Goal: Task Accomplishment & Management: Complete application form

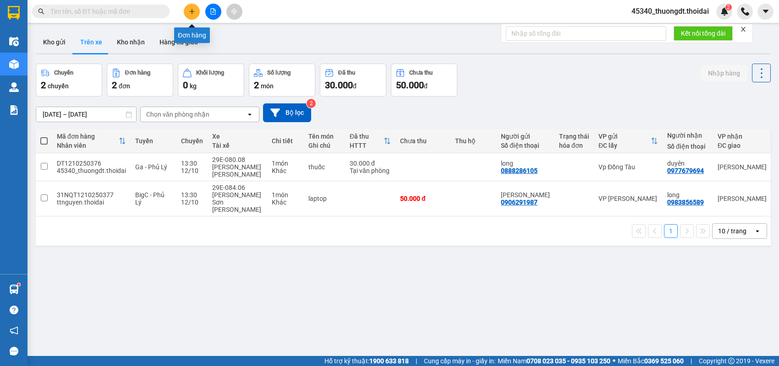
click at [191, 11] on icon "plus" at bounding box center [191, 11] width 0 height 5
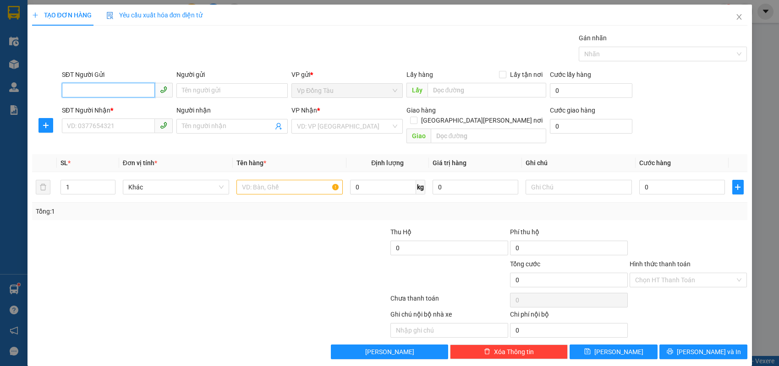
click at [134, 93] on input "SĐT Người Gửi" at bounding box center [108, 90] width 93 height 15
click at [135, 110] on div "0965696364 - xuân" at bounding box center [117, 109] width 100 height 10
type input "0965696364"
type input "xuân"
type input "0965696364"
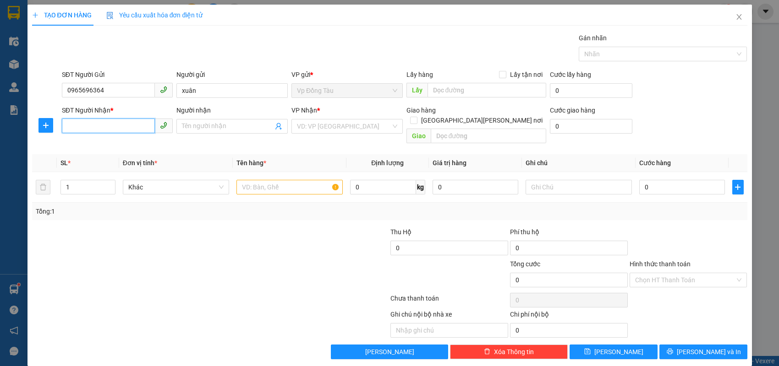
click at [127, 124] on input "SĐT Người Nhận *" at bounding box center [108, 126] width 93 height 15
click at [125, 145] on div "0915939272 - [PERSON_NAME]" at bounding box center [117, 144] width 100 height 10
type input "0915939272"
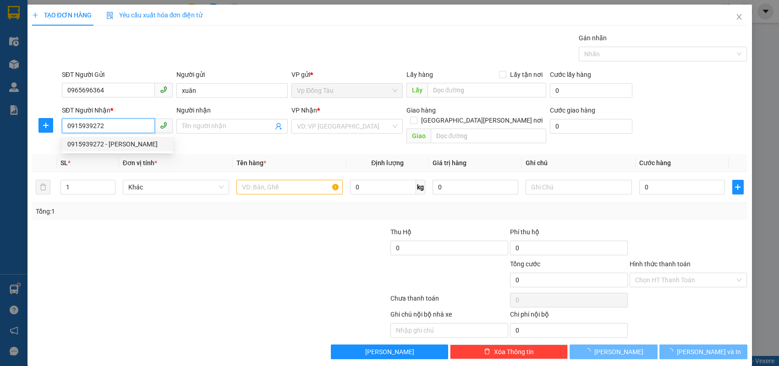
type input "[PERSON_NAME]"
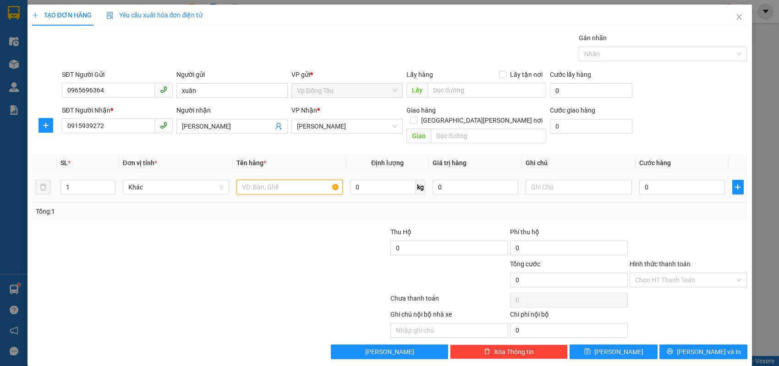
click at [301, 180] on input "text" at bounding box center [289, 187] width 106 height 15
type input "m"
type input "rượu"
click at [672, 180] on input "0" at bounding box center [682, 187] width 86 height 15
type input "5"
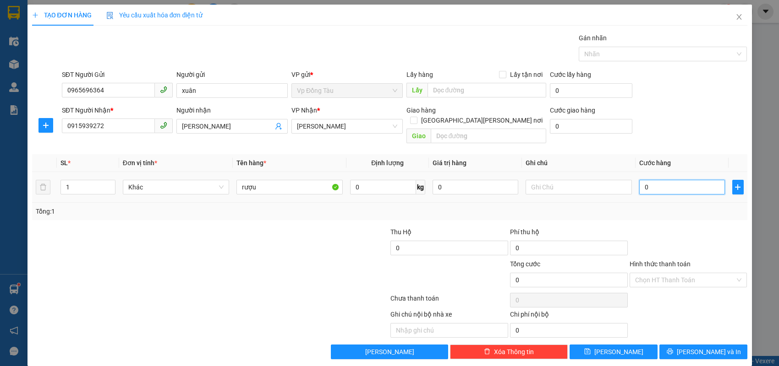
type input "5"
type input "50"
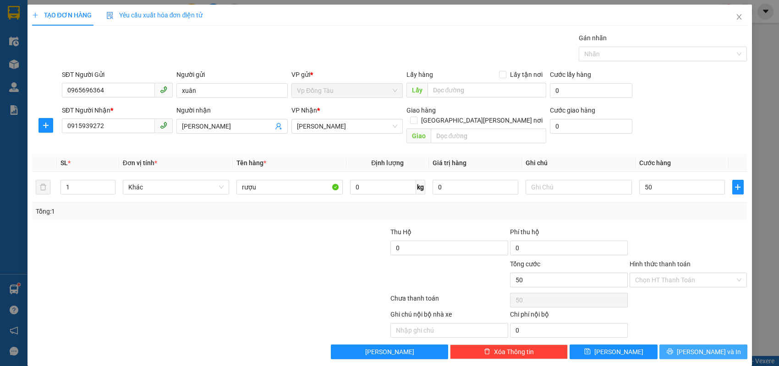
type input "50.000"
click at [673, 349] on icon "printer" at bounding box center [670, 352] width 6 height 6
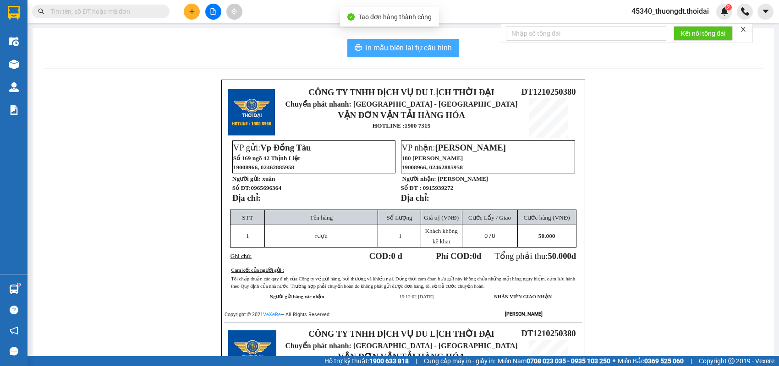
click at [395, 54] on button "In mẫu biên lai tự cấu hình" at bounding box center [403, 48] width 112 height 18
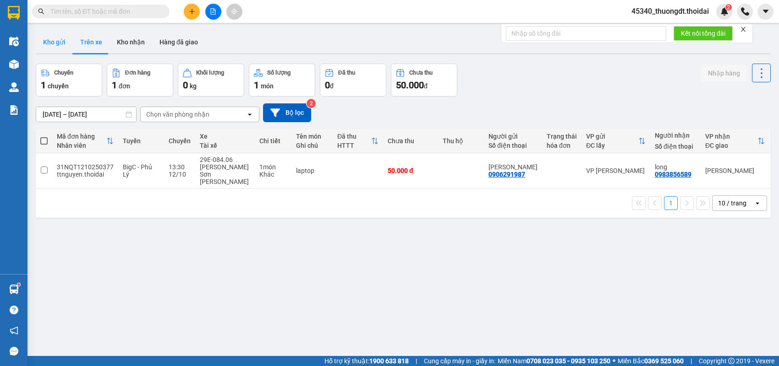
click at [55, 43] on button "Kho gửi" at bounding box center [54, 42] width 37 height 22
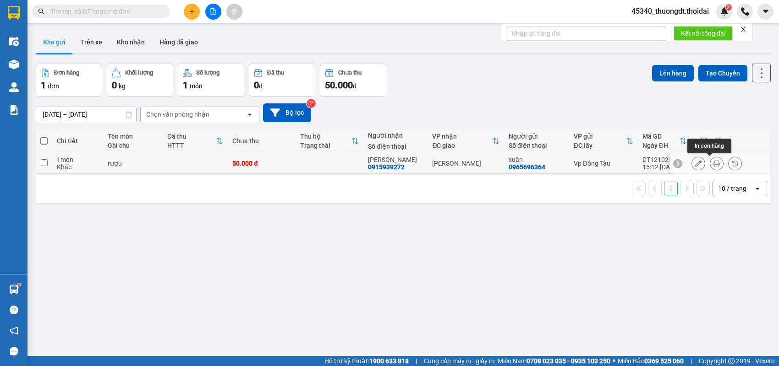
click at [710, 164] on button at bounding box center [716, 164] width 13 height 16
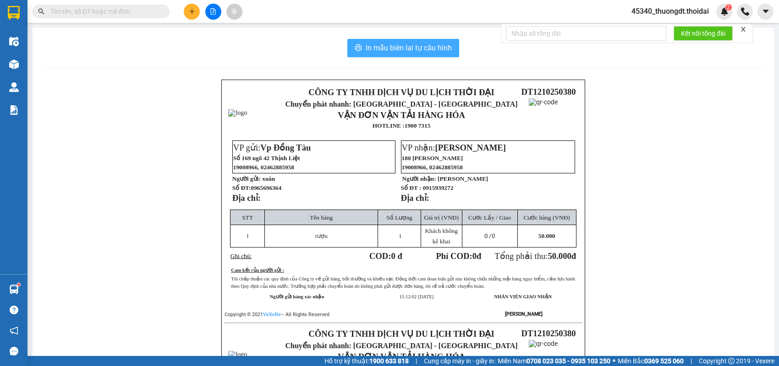
click at [368, 44] on span "In mẫu biên lai tự cấu hình" at bounding box center [409, 47] width 86 height 11
